Goal: Transaction & Acquisition: Obtain resource

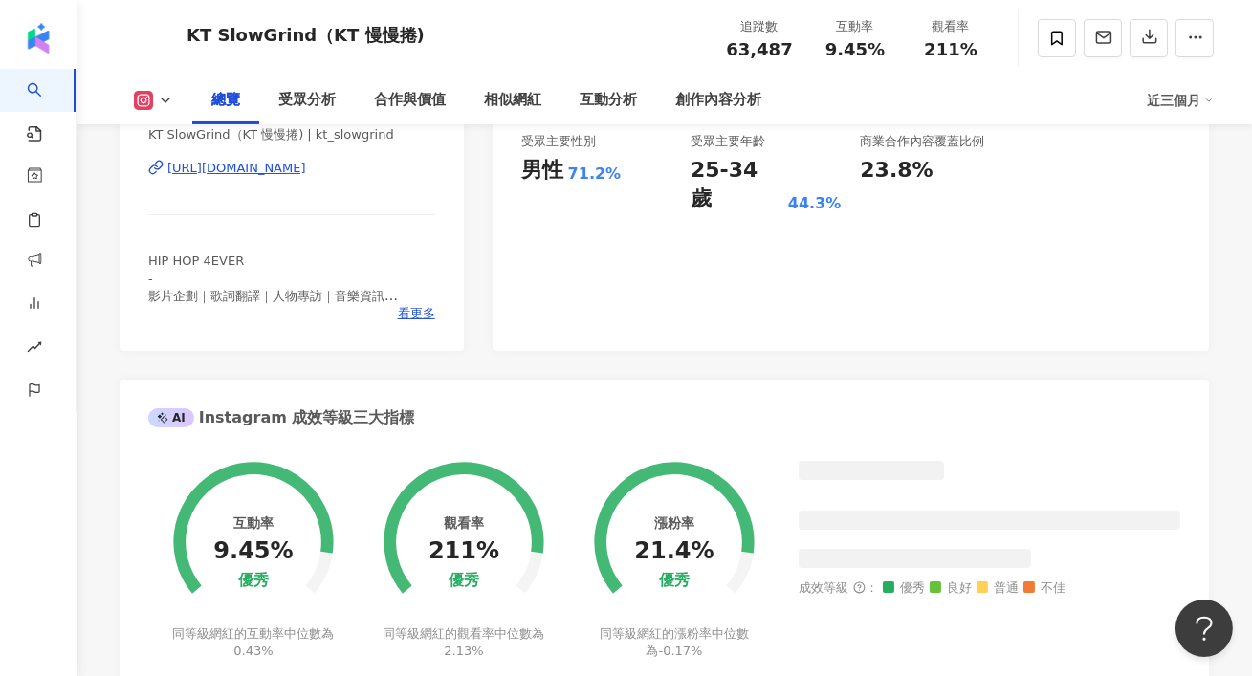
scroll to position [116, 0]
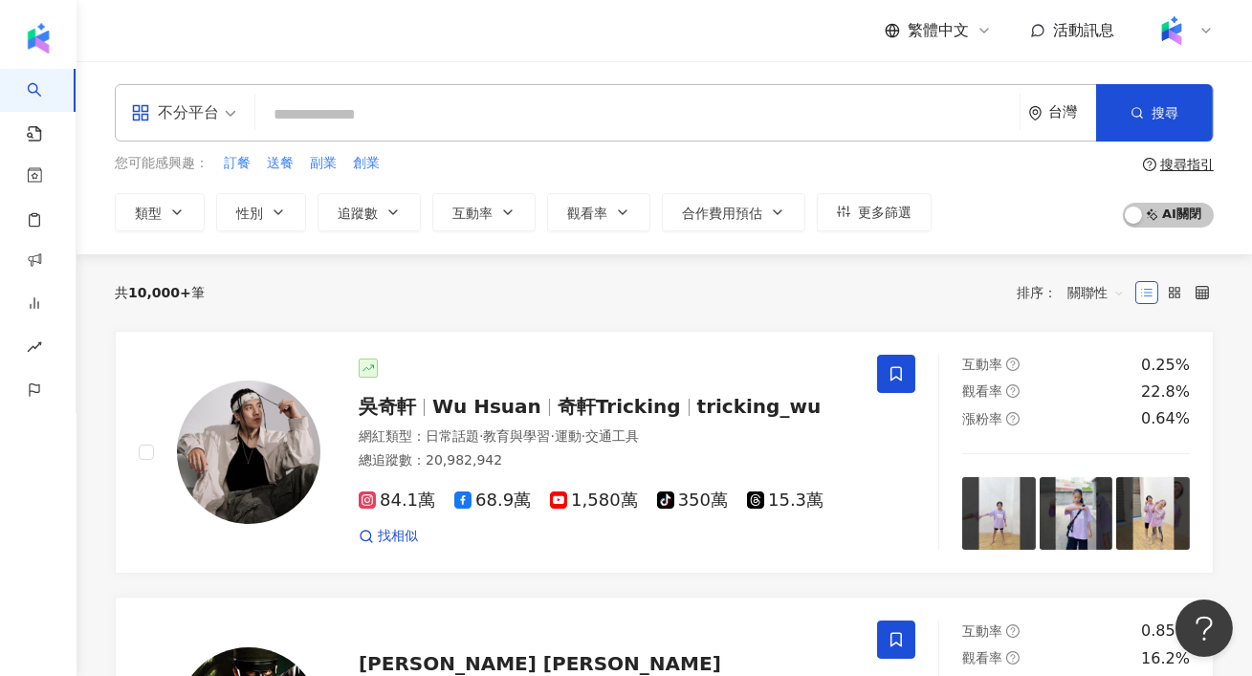
click at [597, 128] on input "search" at bounding box center [637, 115] width 749 height 36
click at [442, 128] on input "search" at bounding box center [637, 115] width 749 height 36
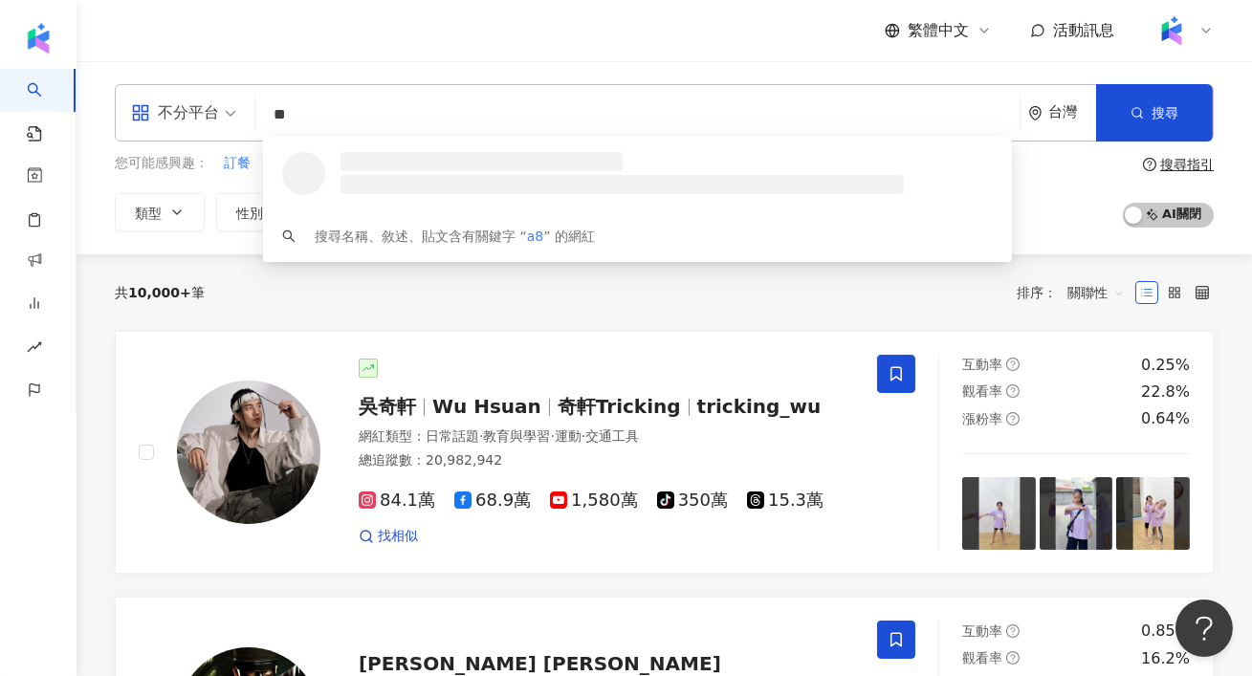
type input "*"
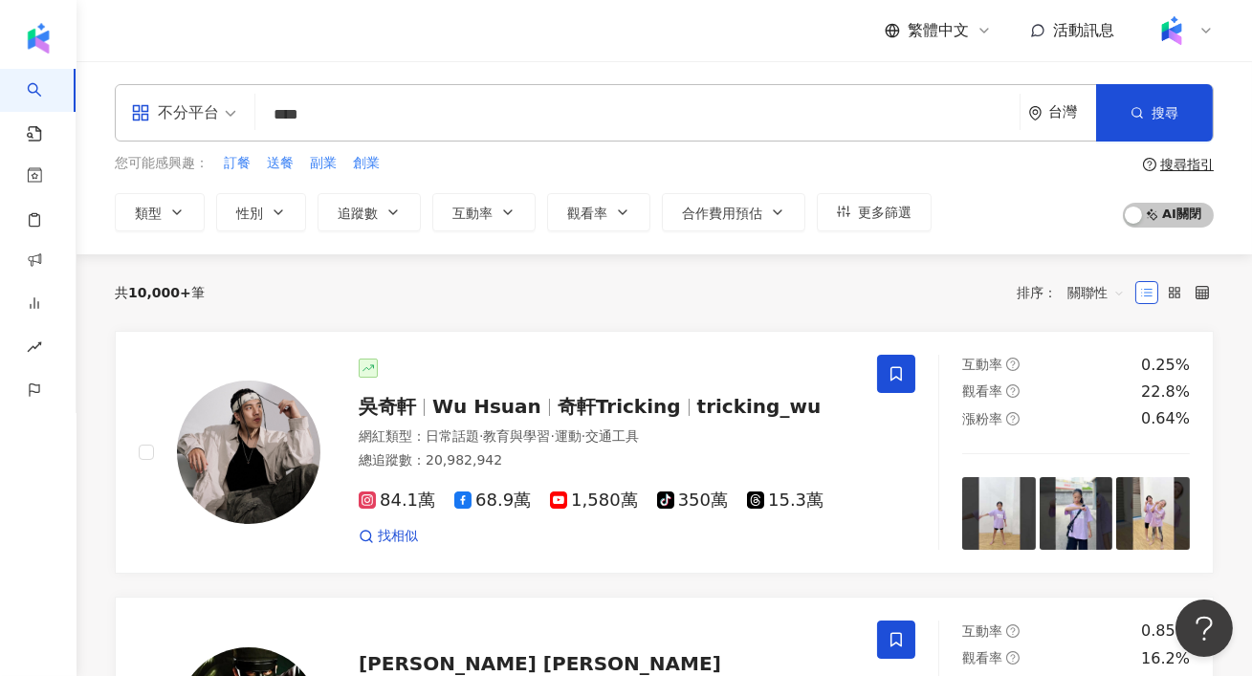
type input "***"
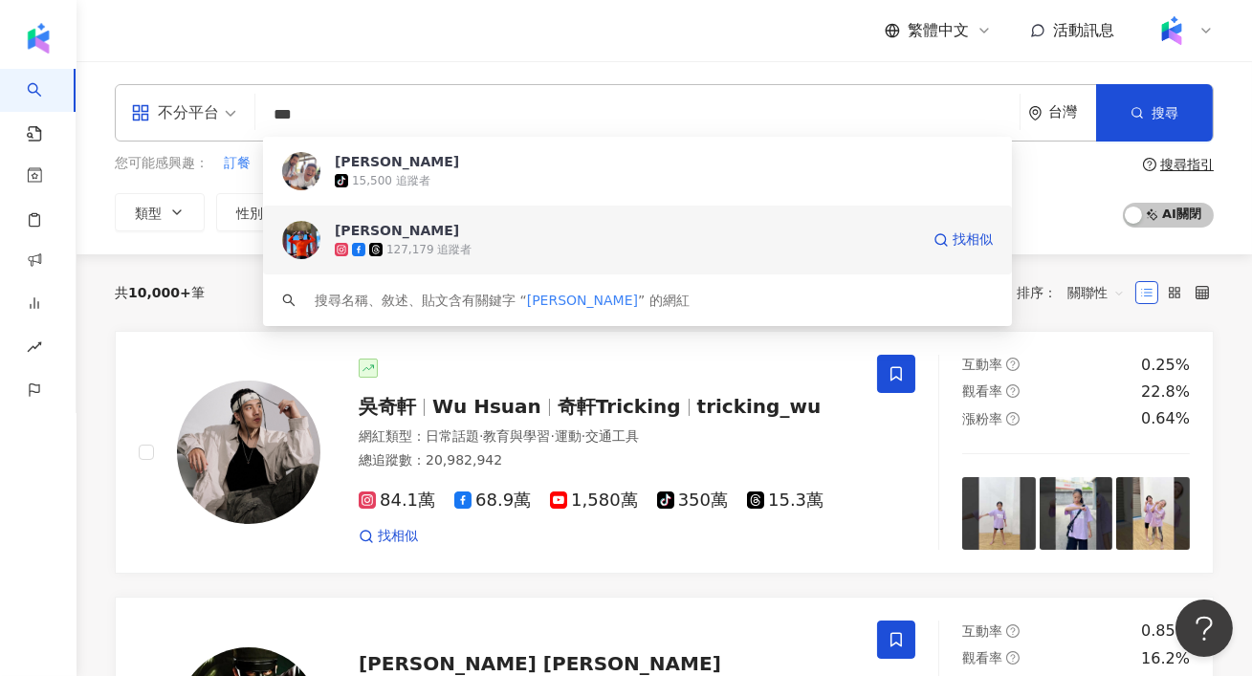
click at [502, 246] on div "127,179 追蹤者" at bounding box center [627, 249] width 584 height 19
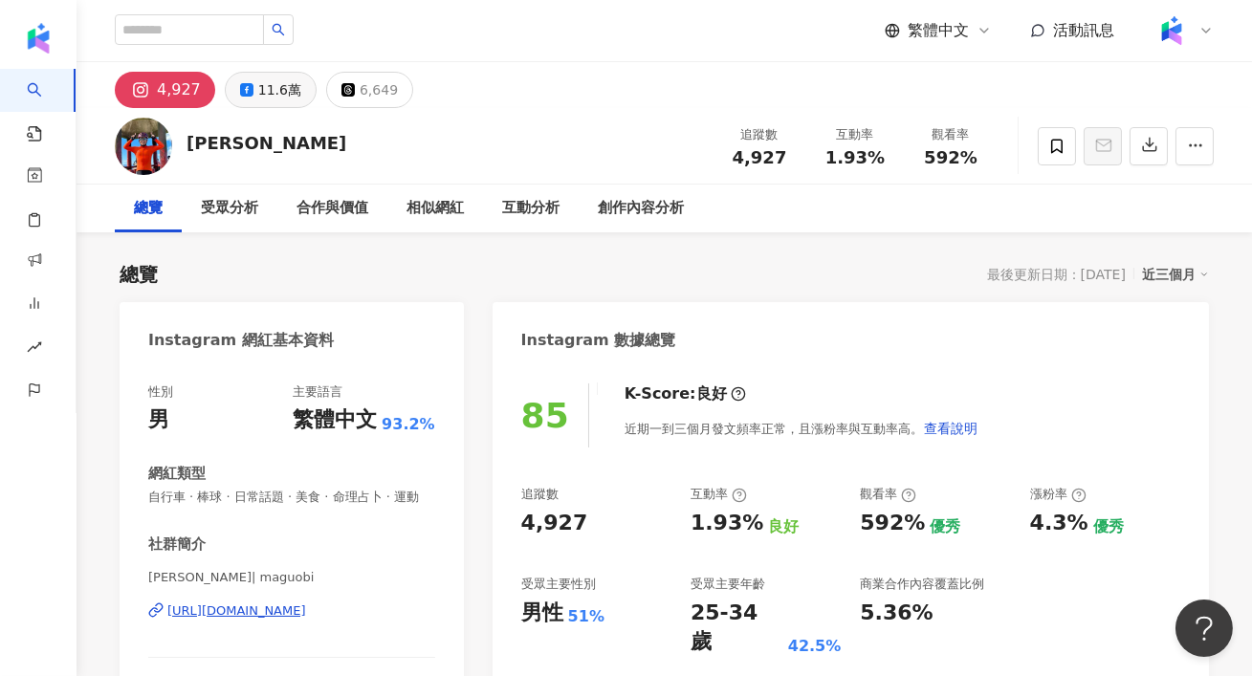
click at [263, 95] on div "11.6萬" at bounding box center [279, 90] width 43 height 27
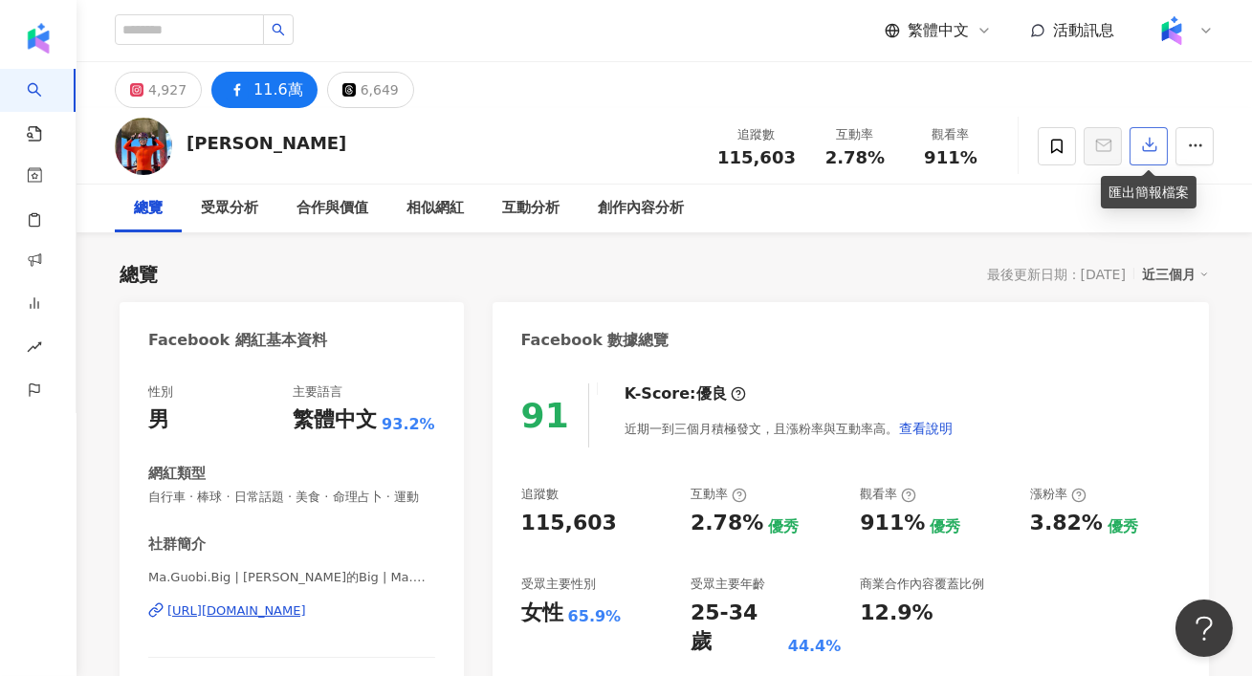
click at [1154, 142] on icon "button" at bounding box center [1149, 144] width 17 height 17
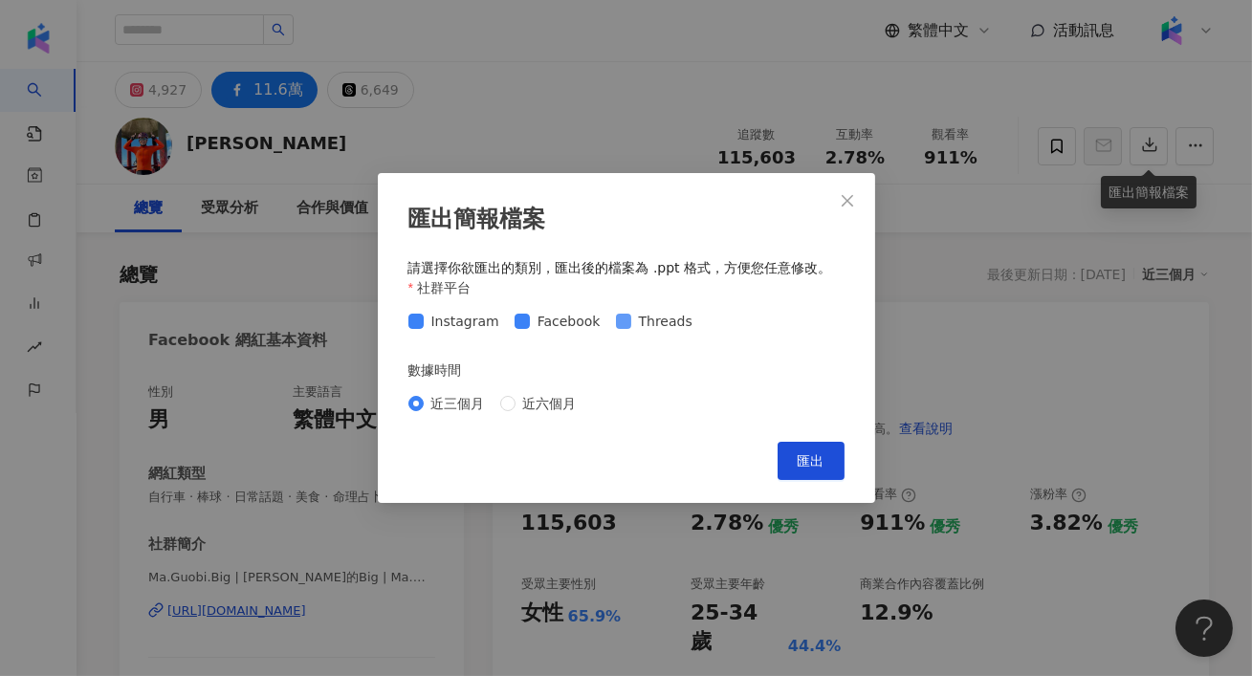
click at [632, 316] on span "Threads" at bounding box center [665, 321] width 69 height 21
click at [805, 473] on button "匯出" at bounding box center [811, 461] width 67 height 38
